Goal: Task Accomplishment & Management: Manage account settings

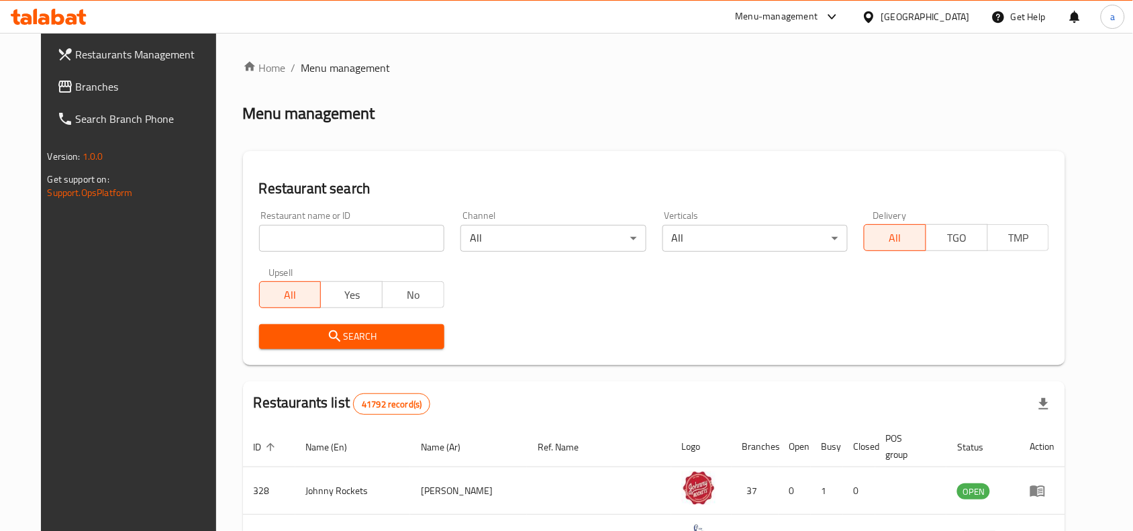
click at [895, 17] on div "[GEOGRAPHIC_DATA]" at bounding box center [925, 16] width 89 height 15
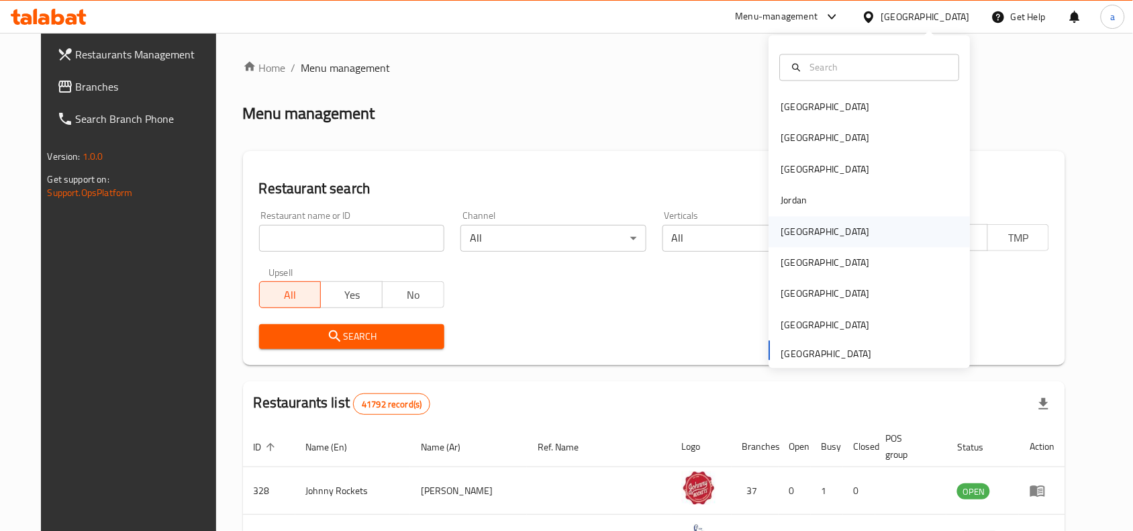
click at [771, 222] on div "[GEOGRAPHIC_DATA]" at bounding box center [826, 231] width 110 height 31
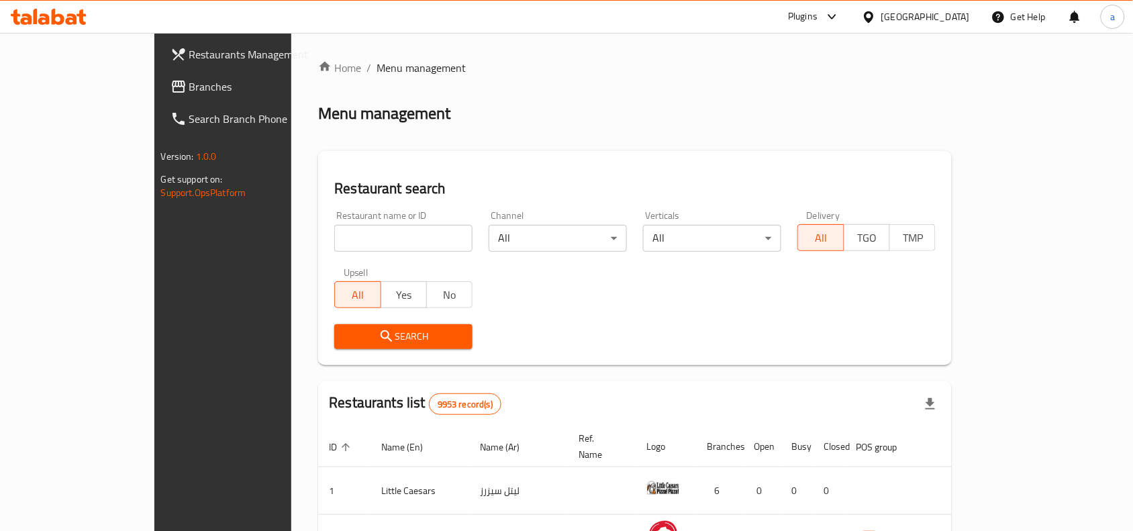
click at [189, 87] on span "Branches" at bounding box center [261, 87] width 144 height 16
